Goal: Task Accomplishment & Management: Use online tool/utility

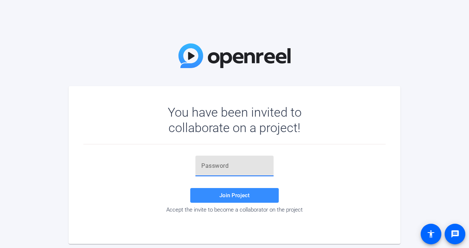
paste input "r;4,ie"
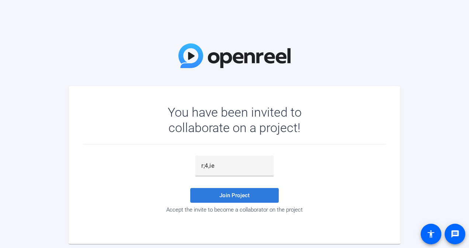
click at [216, 196] on span at bounding box center [234, 196] width 88 height 18
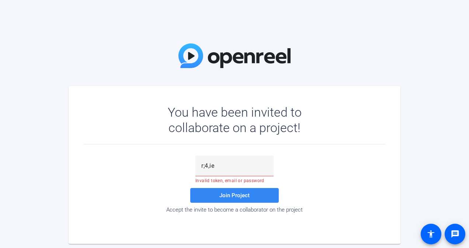
click at [237, 204] on span at bounding box center [234, 196] width 88 height 18
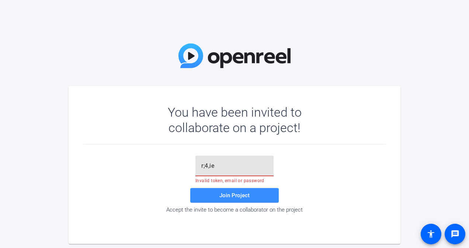
click at [222, 167] on input "r;4,ie" at bounding box center [234, 166] width 66 height 9
type input "r;4,ie"
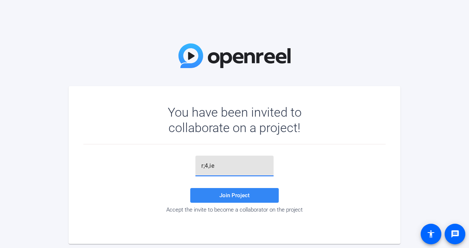
click at [231, 194] on span "Join Project" at bounding box center [234, 195] width 30 height 7
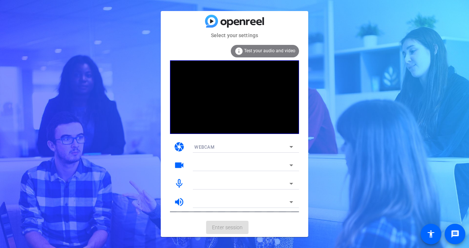
click at [231, 194] on div at bounding box center [243, 194] width 111 height 8
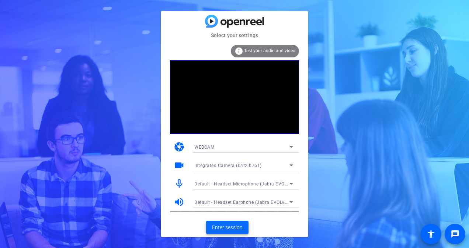
click at [231, 230] on span "Enter session" at bounding box center [227, 228] width 31 height 8
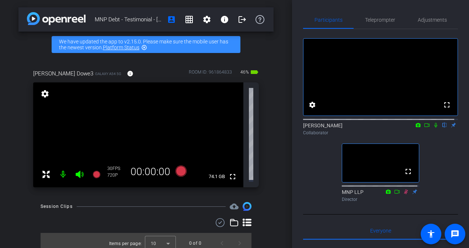
click at [64, 172] on mat-icon at bounding box center [63, 174] width 15 height 15
click at [79, 175] on icon at bounding box center [79, 174] width 9 height 9
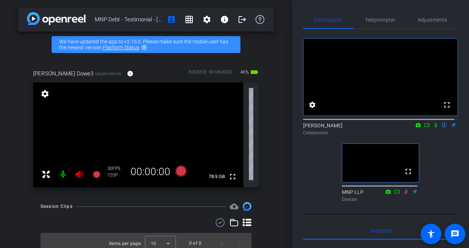
click at [79, 175] on icon at bounding box center [79, 174] width 9 height 9
click at [46, 88] on div "settings" at bounding box center [45, 94] width 13 height 13
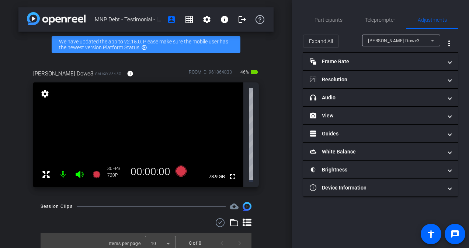
click at [44, 94] on mat-icon "settings" at bounding box center [45, 94] width 10 height 9
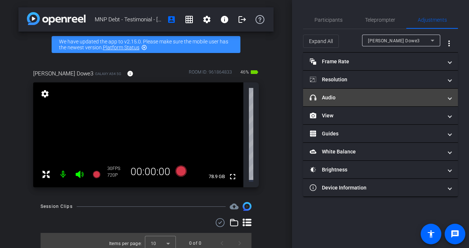
click at [369, 102] on mat-expansion-panel-header "headphone icon Audio" at bounding box center [380, 98] width 155 height 18
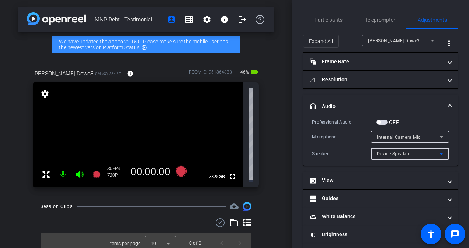
click at [421, 153] on div "Device Speaker" at bounding box center [408, 153] width 63 height 9
click at [426, 154] on div at bounding box center [234, 124] width 469 height 248
click at [431, 136] on div "Internal Camera Mic" at bounding box center [408, 137] width 63 height 9
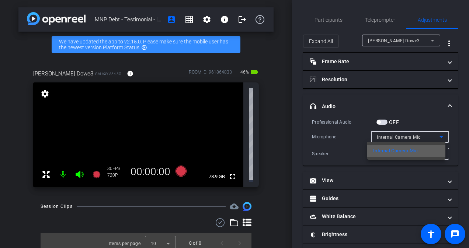
click at [417, 154] on span "Internal Camera Mic" at bounding box center [395, 151] width 45 height 9
click at [380, 122] on span "button" at bounding box center [379, 122] width 4 height 4
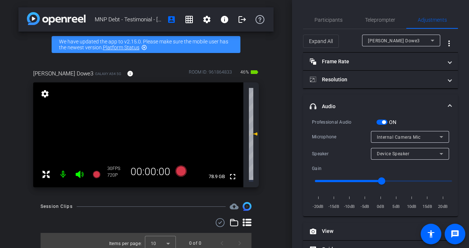
click at [380, 122] on span "button" at bounding box center [381, 122] width 11 height 5
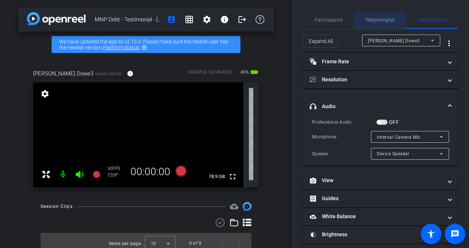
click at [396, 23] on div "Teleprompter" at bounding box center [379, 20] width 53 height 18
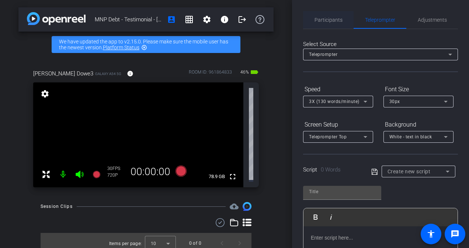
click at [335, 25] on span "Participants" at bounding box center [328, 20] width 28 height 18
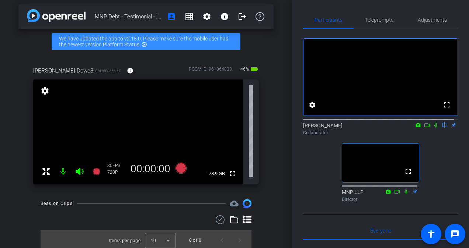
scroll to position [4, 0]
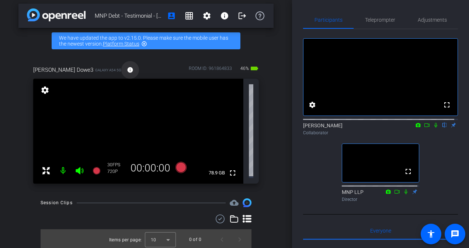
click at [127, 73] on mat-icon "info" at bounding box center [130, 70] width 7 height 7
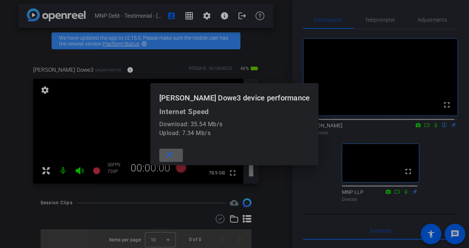
click at [174, 154] on mat-icon "close" at bounding box center [169, 155] width 9 height 9
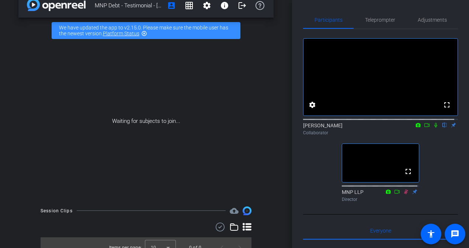
scroll to position [0, 0]
